Goal: Find specific page/section

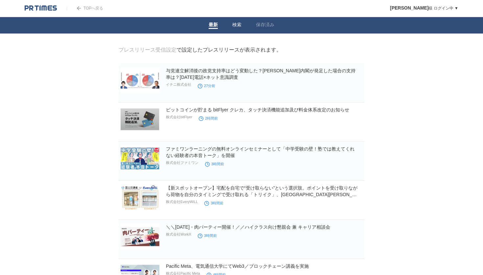
click at [237, 23] on link "検索" at bounding box center [236, 25] width 9 height 7
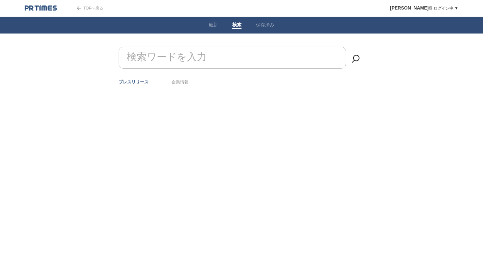
click at [227, 61] on input "検索ワードを入力" at bounding box center [232, 58] width 227 height 22
type input "提携"
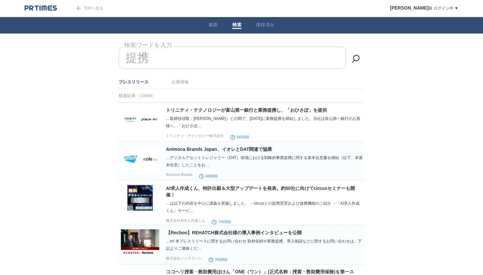
click at [45, 6] on img at bounding box center [41, 8] width 32 height 7
